Goal: Find specific page/section: Find specific page/section

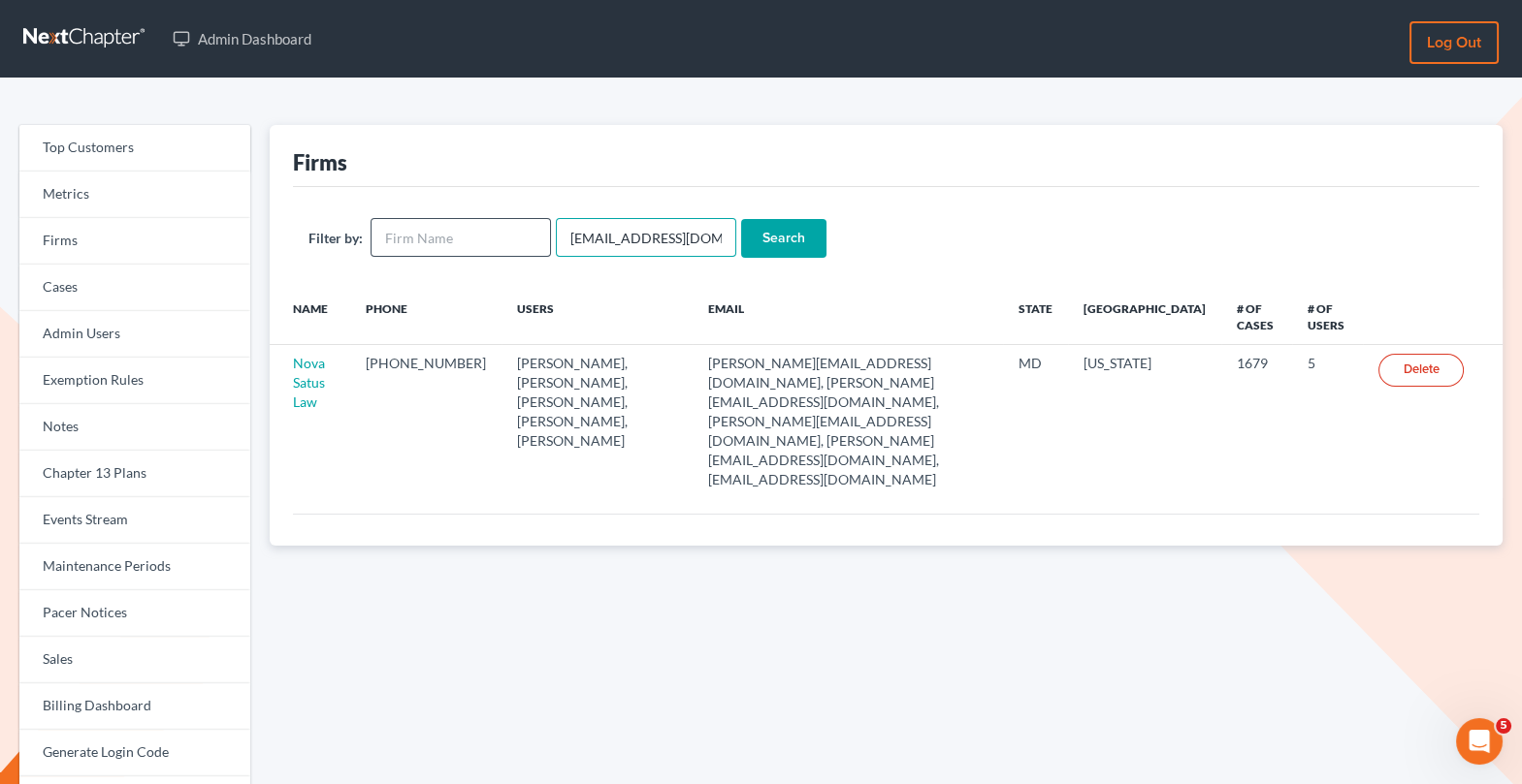
drag, startPoint x: 704, startPoint y: 233, endPoint x: 534, endPoint y: 227, distance: 170.1
click at [534, 232] on form "Filter by: emabuena@gmail.com Search" at bounding box center [886, 238] width 1155 height 40
paste input "davidpitts62"
type input "[EMAIL_ADDRESS][DOMAIN_NAME]"
click at [752, 241] on input "Search" at bounding box center [783, 238] width 85 height 39
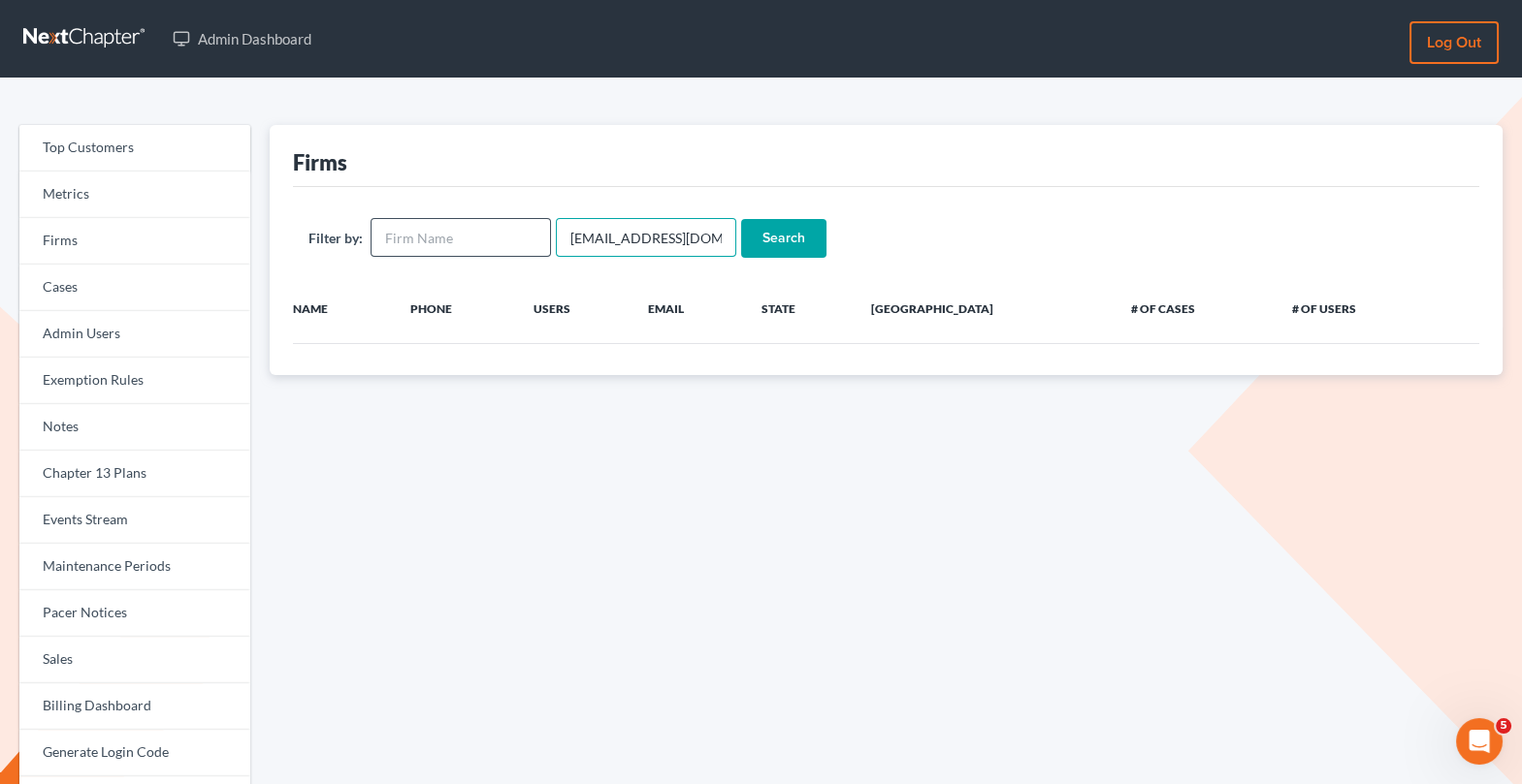
drag, startPoint x: 564, startPoint y: 234, endPoint x: 517, endPoint y: 234, distance: 47.0
click at [517, 234] on form "Filter by: [EMAIL_ADDRESS][DOMAIN_NAME] Search" at bounding box center [886, 238] width 1155 height 40
drag, startPoint x: 558, startPoint y: 236, endPoint x: 757, endPoint y: 262, distance: 200.7
click at [757, 262] on div "Filter by: [EMAIL_ADDRESS][DOMAIN_NAME] Search" at bounding box center [886, 238] width 1186 height 102
type input "DavidPitts"
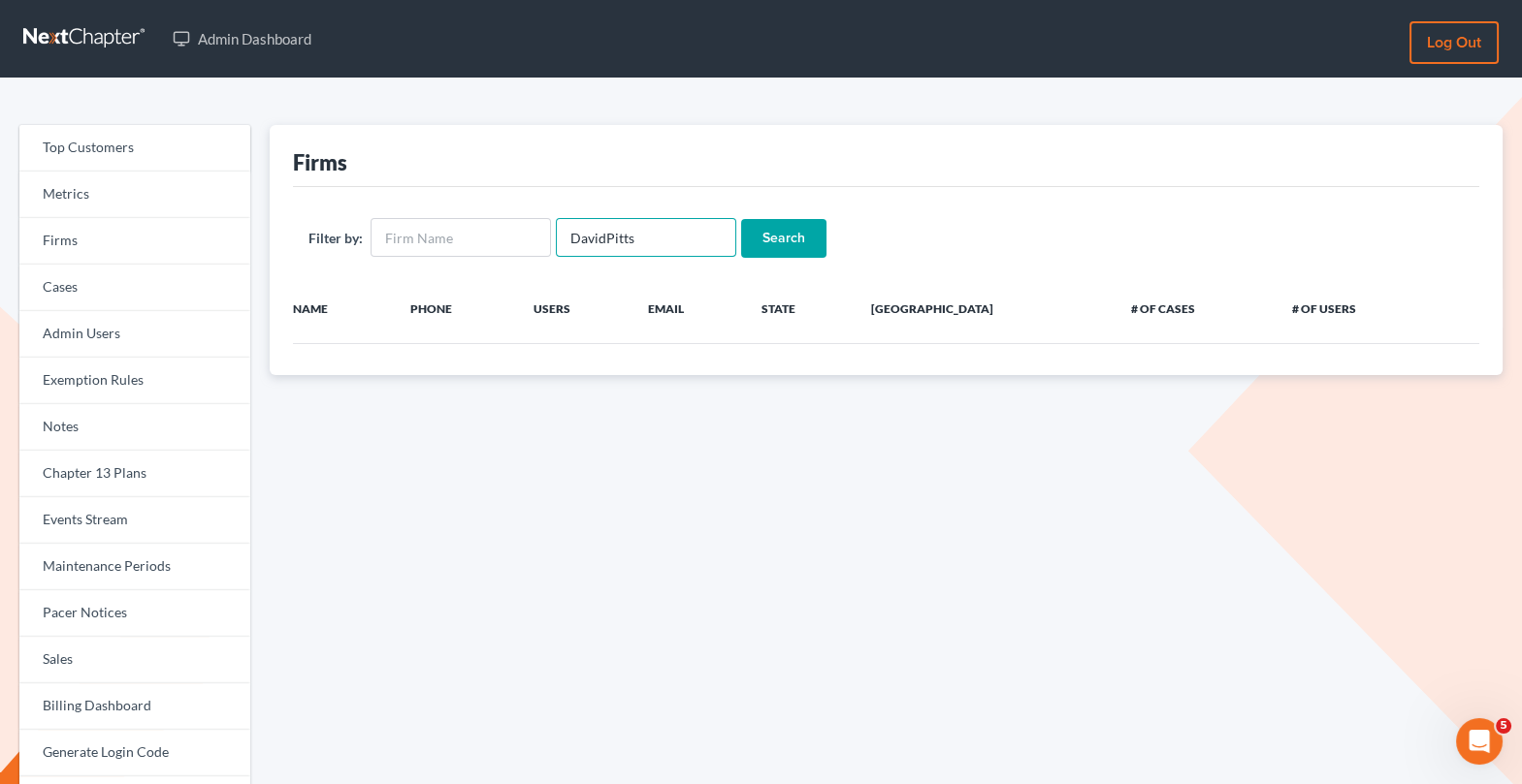
click at [741, 219] on input "Search" at bounding box center [783, 238] width 85 height 39
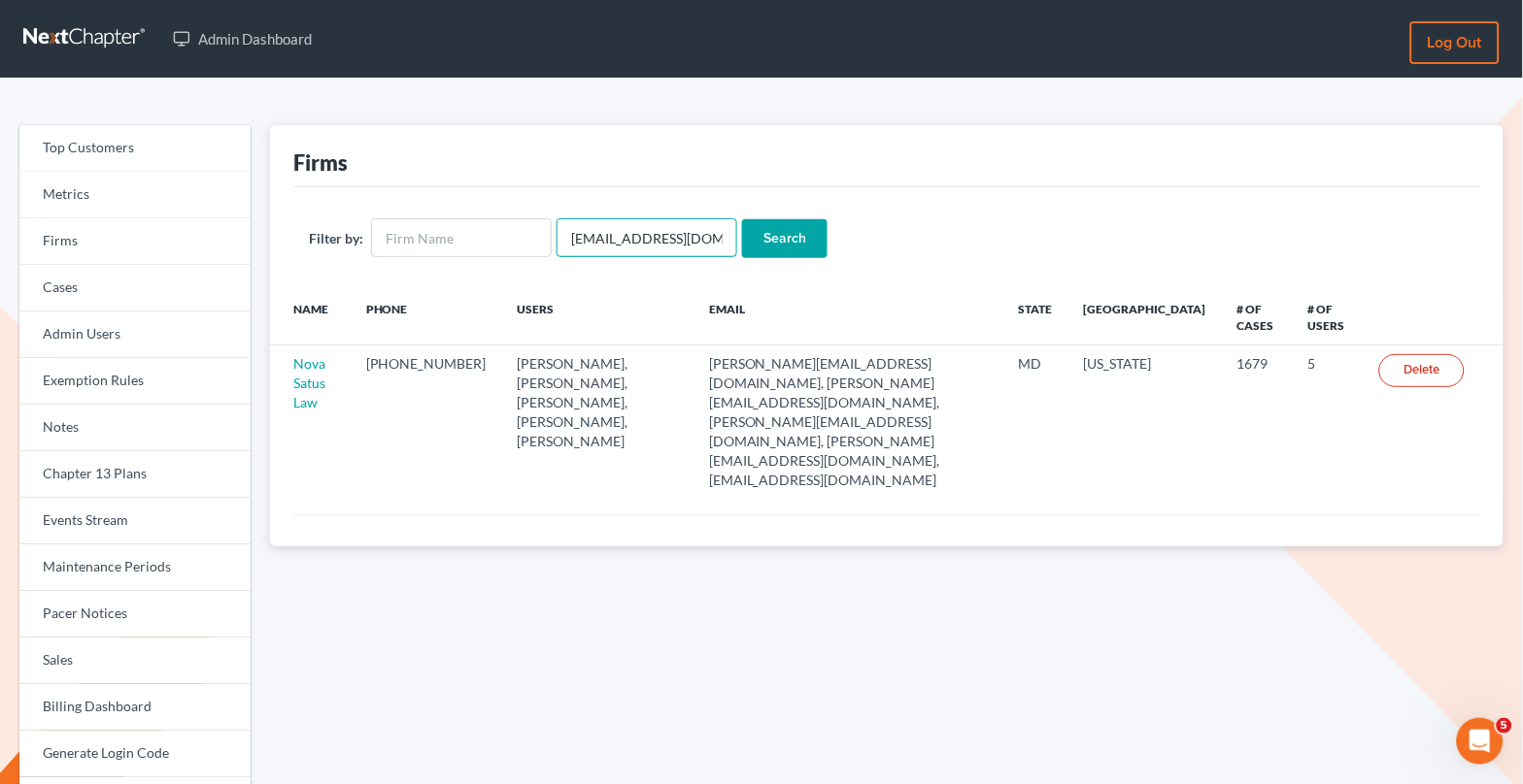
drag, startPoint x: 700, startPoint y: 246, endPoint x: 547, endPoint y: 231, distance: 153.7
click at [547, 231] on form "Filter by: emabuena@gmail.com Search" at bounding box center [887, 238] width 1155 height 40
type input "Teague"
click at [766, 235] on input "Search" at bounding box center [784, 238] width 85 height 39
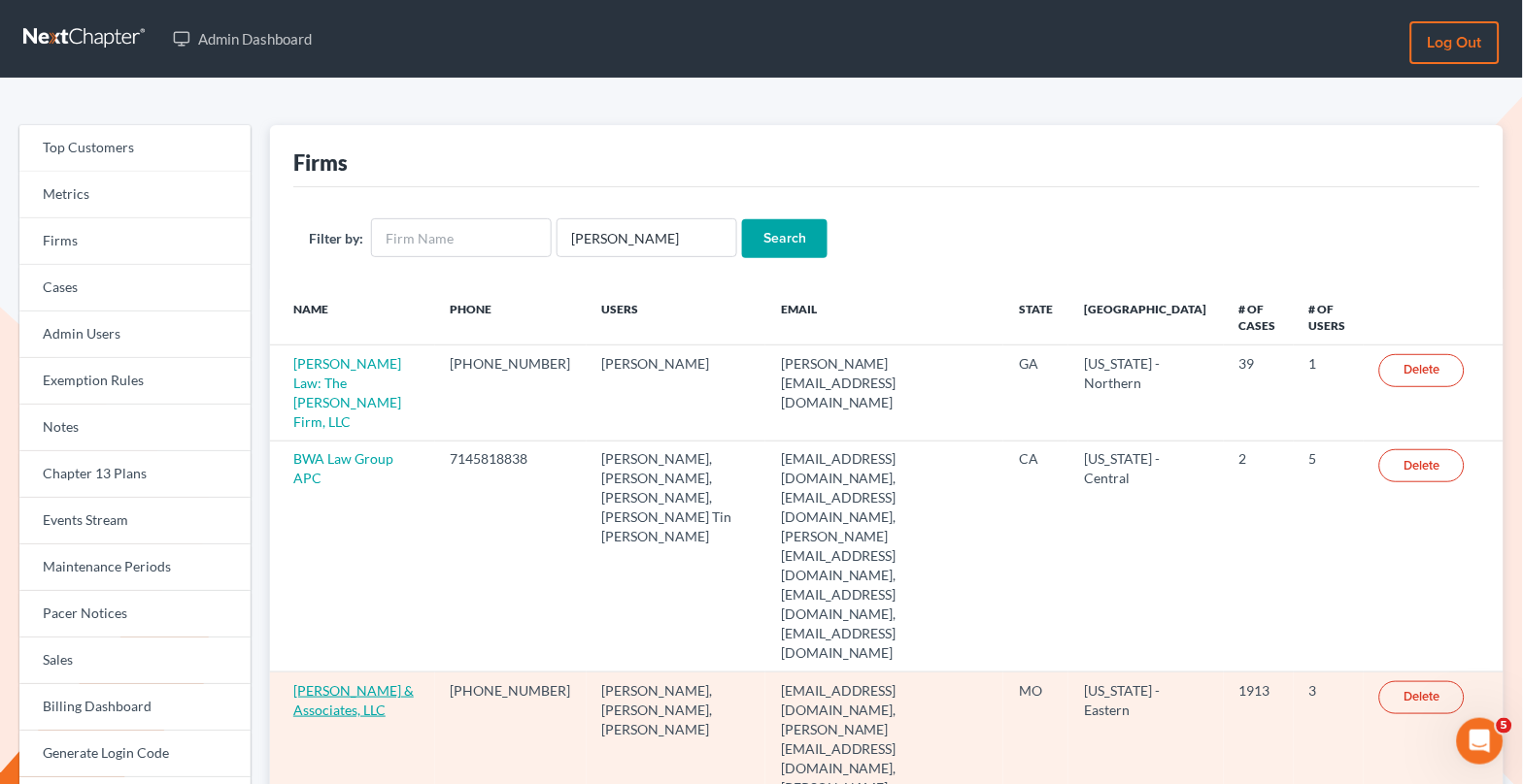
click at [339, 683] on link "[PERSON_NAME] & Associates, LLC" at bounding box center [353, 701] width 120 height 36
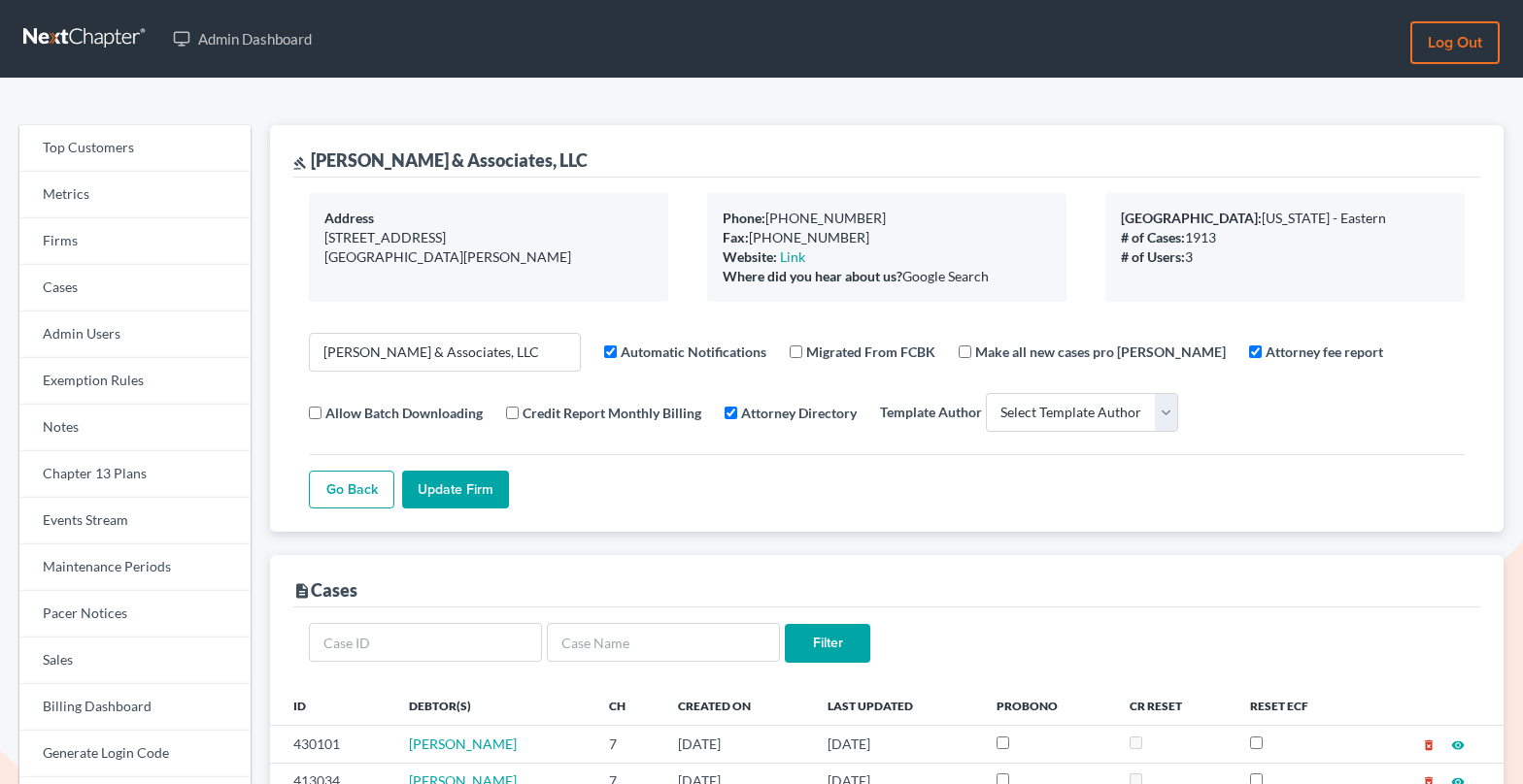
select select
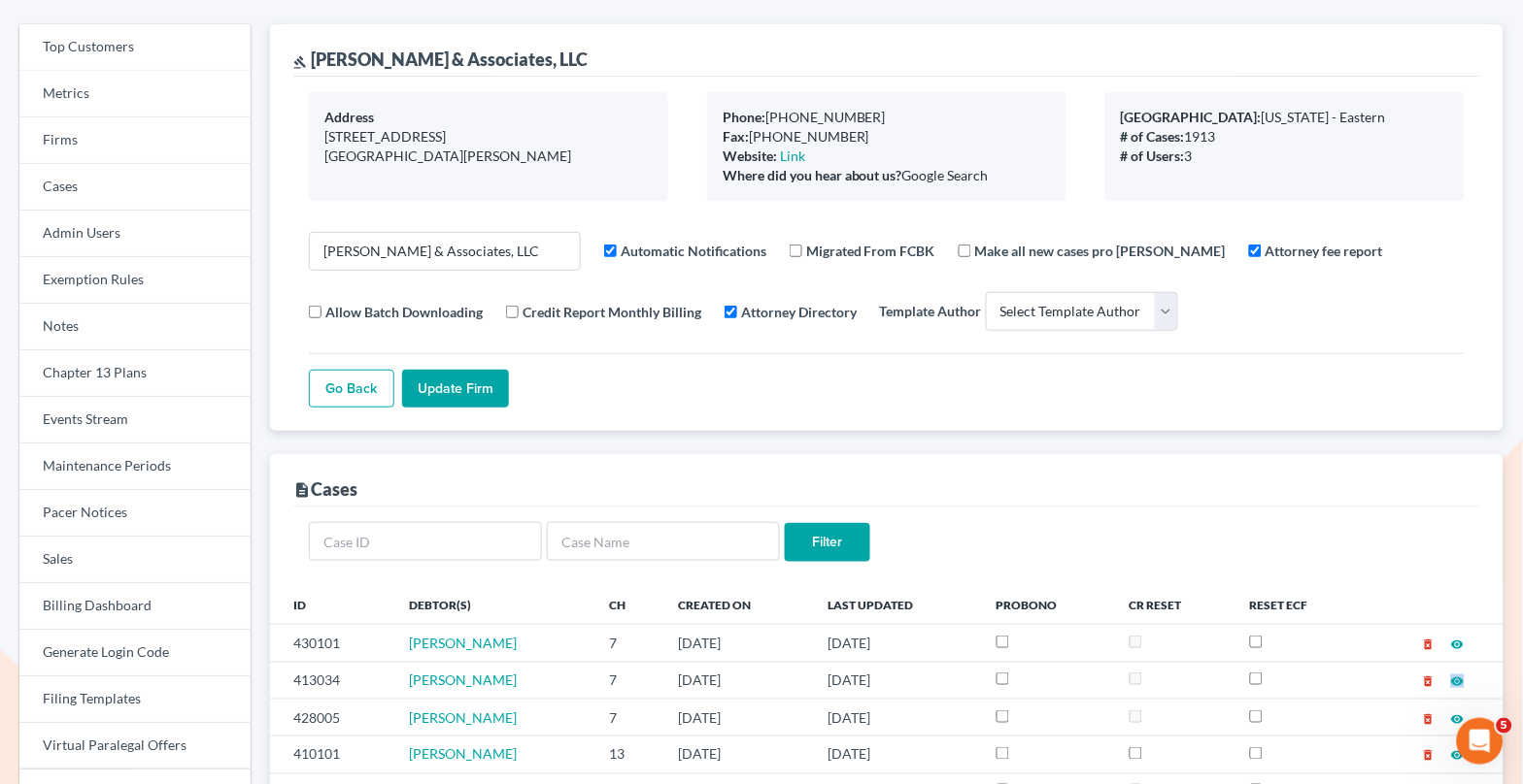
scroll to position [60, 0]
